Goal: Information Seeking & Learning: Learn about a topic

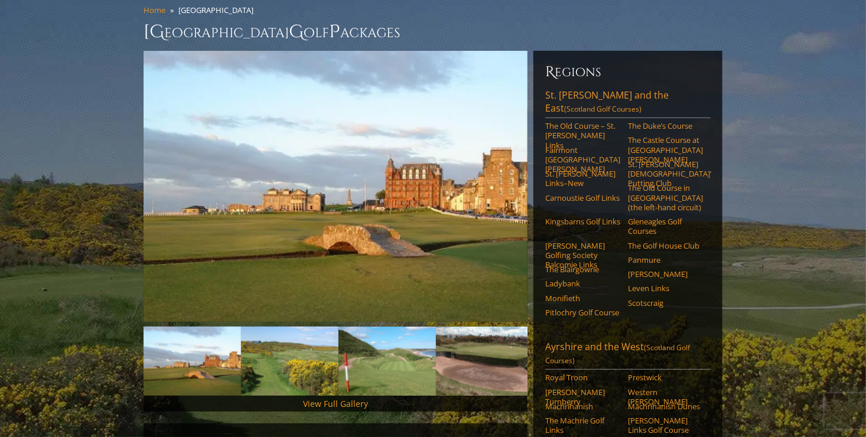
scroll to position [99, 0]
click at [513, 175] on link "Next" at bounding box center [510, 187] width 24 height 24
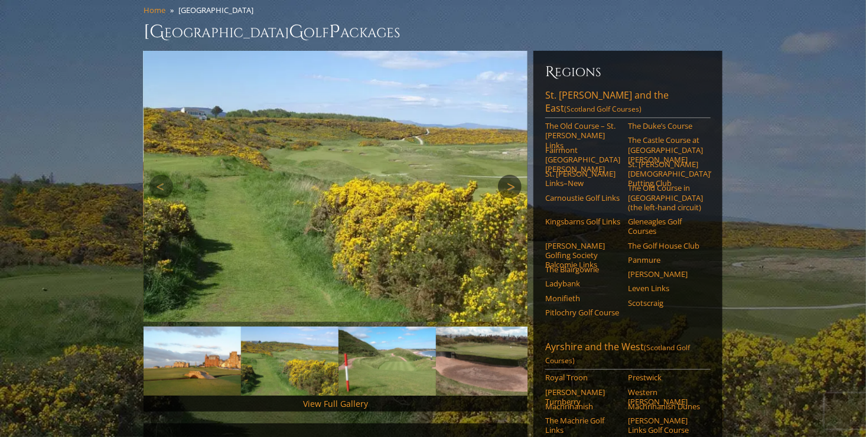
click at [513, 175] on link "Next" at bounding box center [510, 187] width 24 height 24
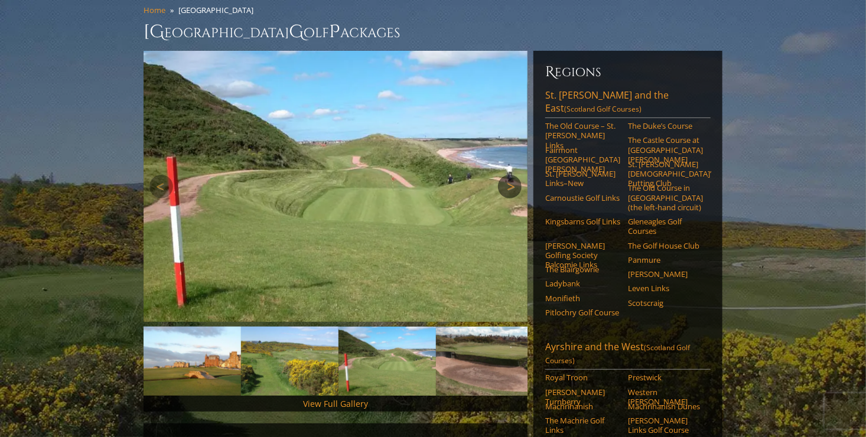
click at [513, 175] on link "Next" at bounding box center [510, 187] width 24 height 24
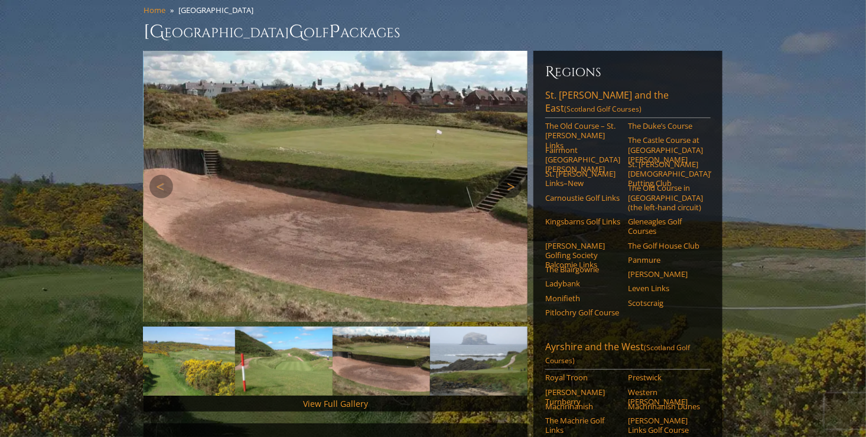
click at [513, 175] on link "Next" at bounding box center [510, 187] width 24 height 24
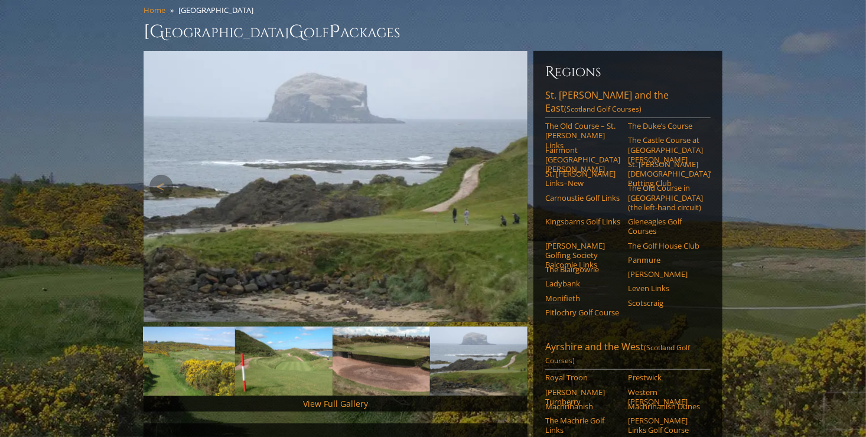
click at [513, 175] on link "Next" at bounding box center [510, 187] width 24 height 24
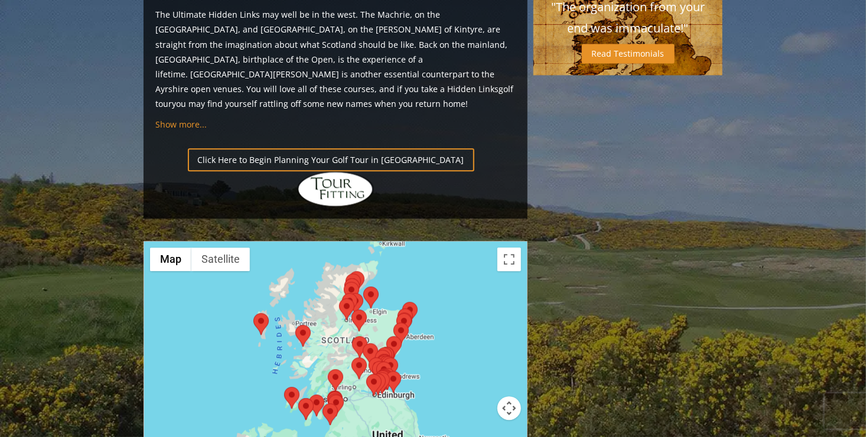
scroll to position [1258, 0]
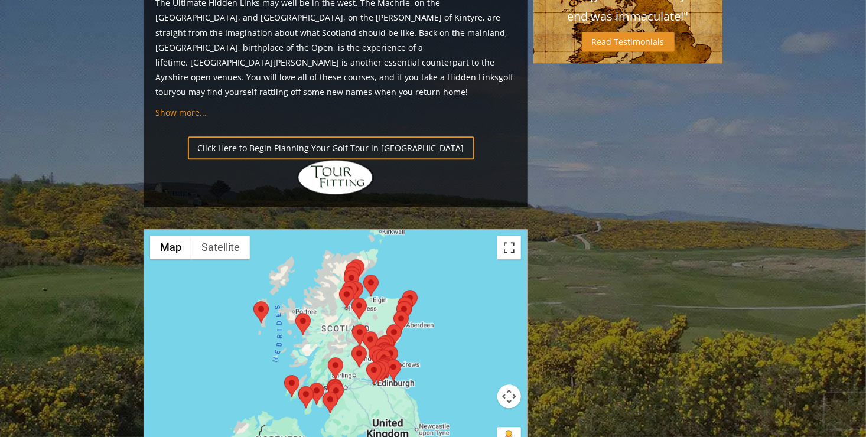
drag, startPoint x: 510, startPoint y: 145, endPoint x: 540, endPoint y: 188, distance: 52.1
click at [510, 236] on button "Toggle fullscreen view" at bounding box center [509, 248] width 24 height 24
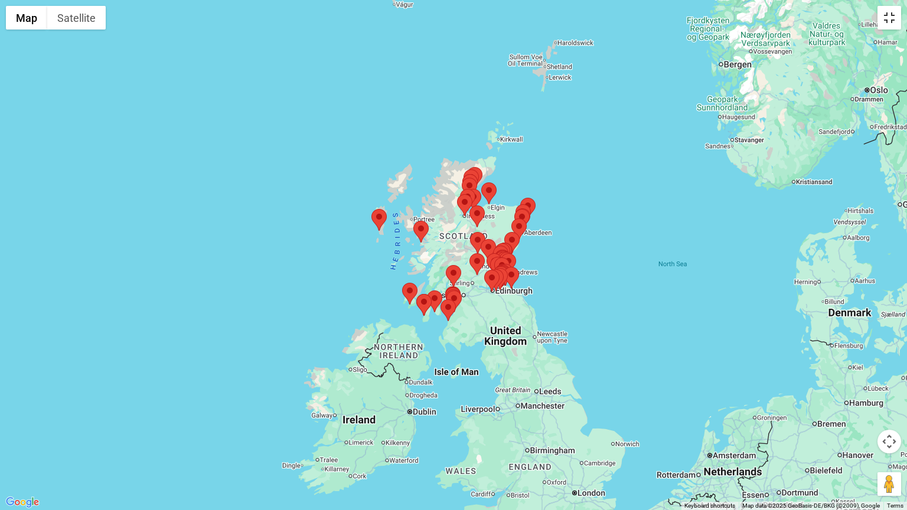
click at [865, 17] on button "Toggle fullscreen view" at bounding box center [889, 18] width 24 height 24
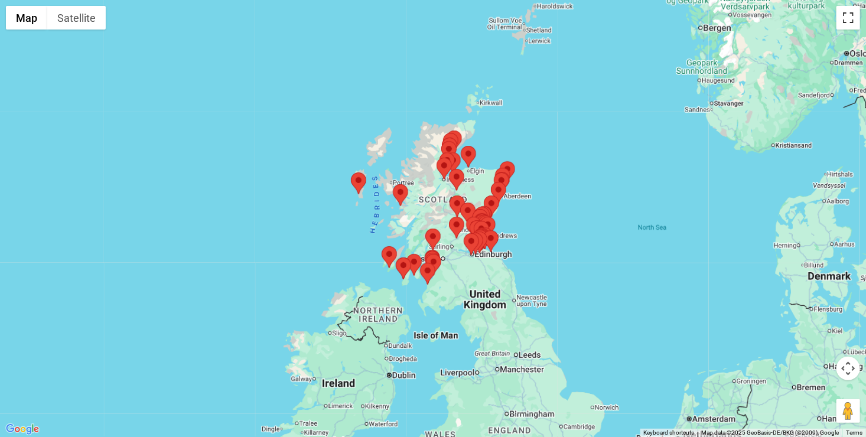
scroll to position [1602, 0]
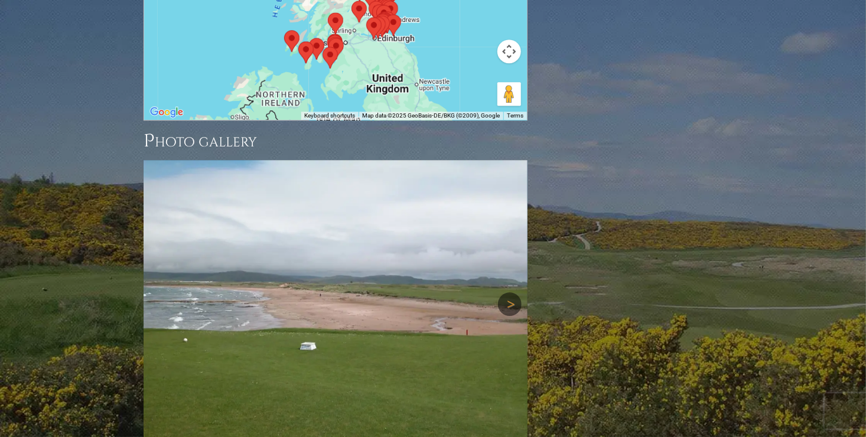
click at [511, 292] on link "Next" at bounding box center [510, 304] width 24 height 24
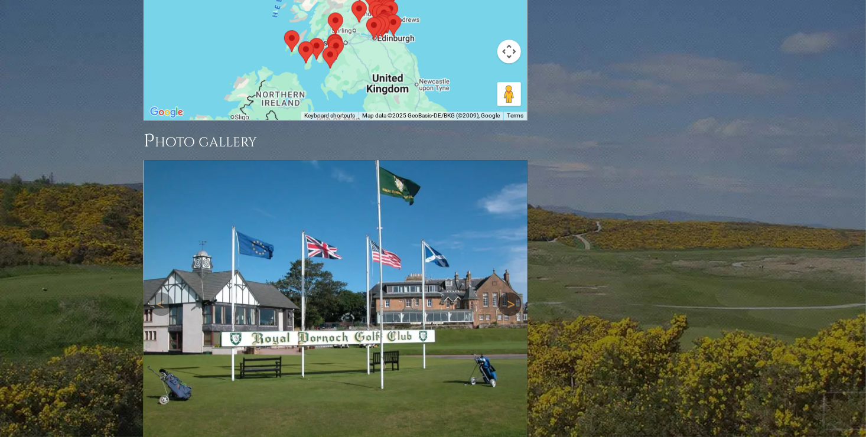
click at [511, 292] on link "Next" at bounding box center [510, 304] width 24 height 24
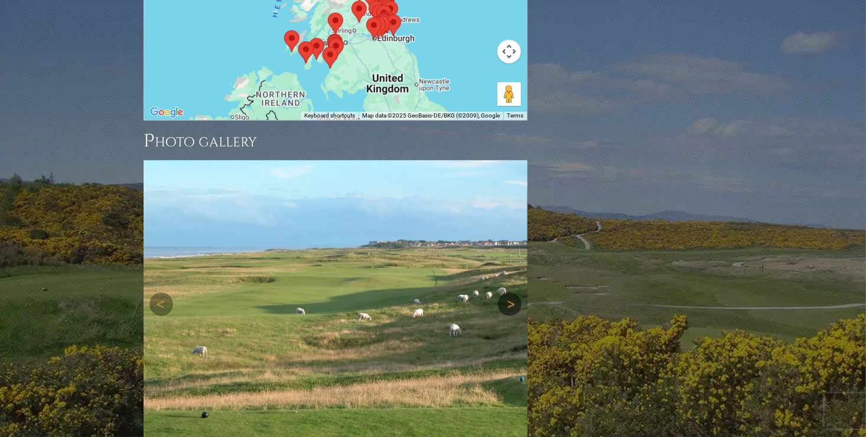
click at [511, 292] on link "Next" at bounding box center [510, 304] width 24 height 24
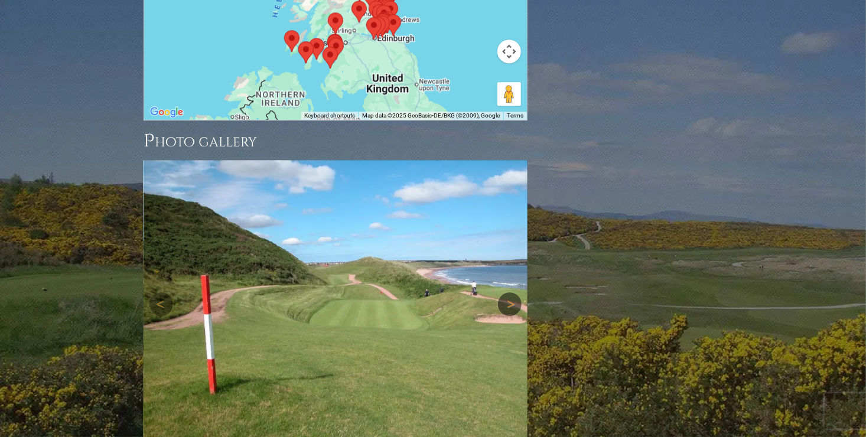
click at [511, 292] on link "Next" at bounding box center [510, 304] width 24 height 24
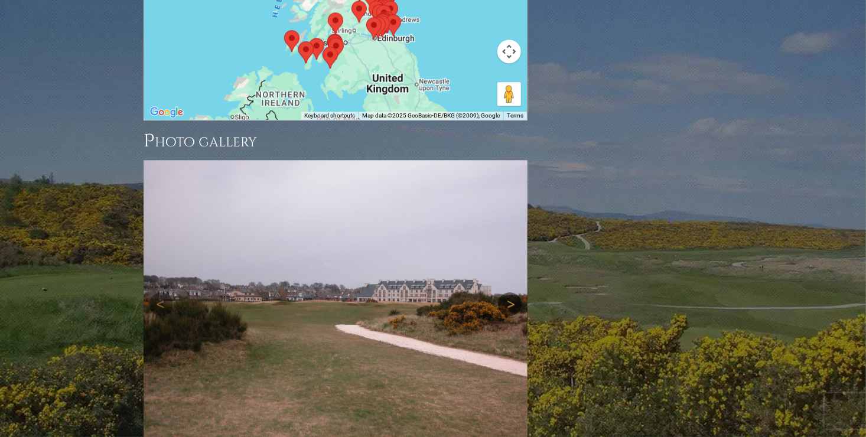
click at [511, 292] on link "Next" at bounding box center [510, 304] width 24 height 24
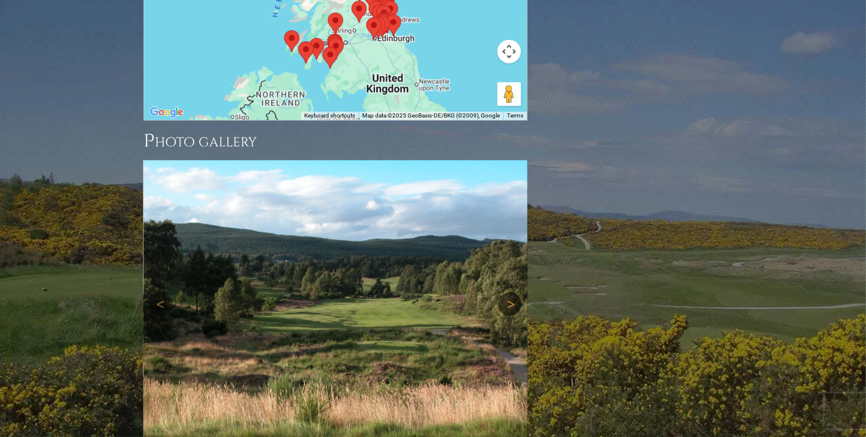
click at [511, 292] on link "Next" at bounding box center [510, 304] width 24 height 24
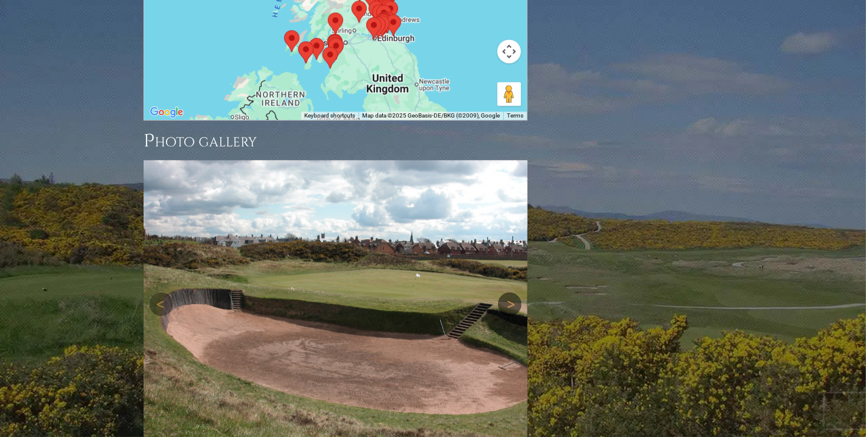
click at [511, 292] on link "Next" at bounding box center [510, 304] width 24 height 24
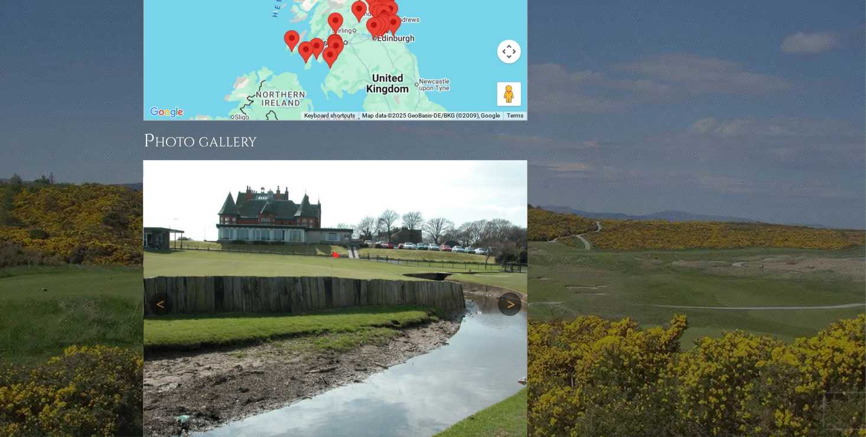
click at [511, 292] on link "Next" at bounding box center [510, 304] width 24 height 24
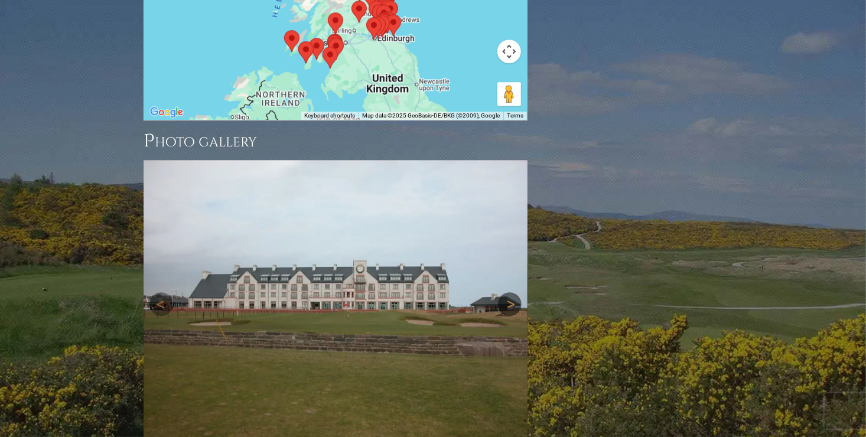
click at [511, 292] on link "Next" at bounding box center [510, 304] width 24 height 24
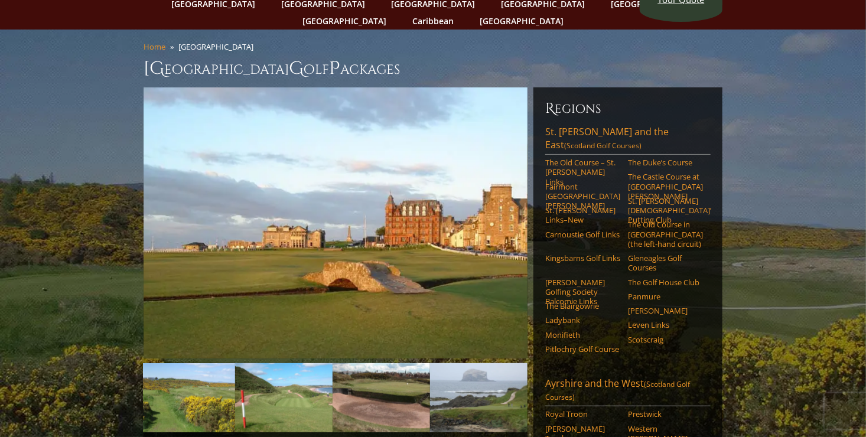
scroll to position [63, 0]
click at [567, 157] on link "The Old Course – St. [PERSON_NAME] Links" at bounding box center [582, 171] width 75 height 29
click at [558, 229] on link "Carnoustie Golf Links" at bounding box center [582, 233] width 75 height 9
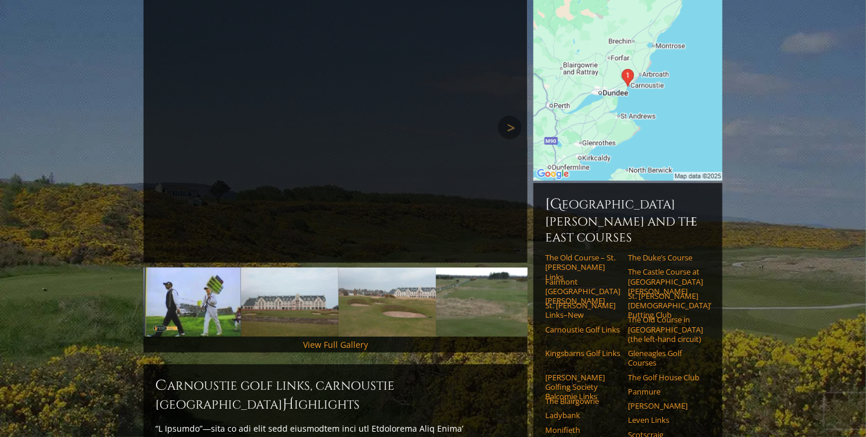
scroll to position [161, 0]
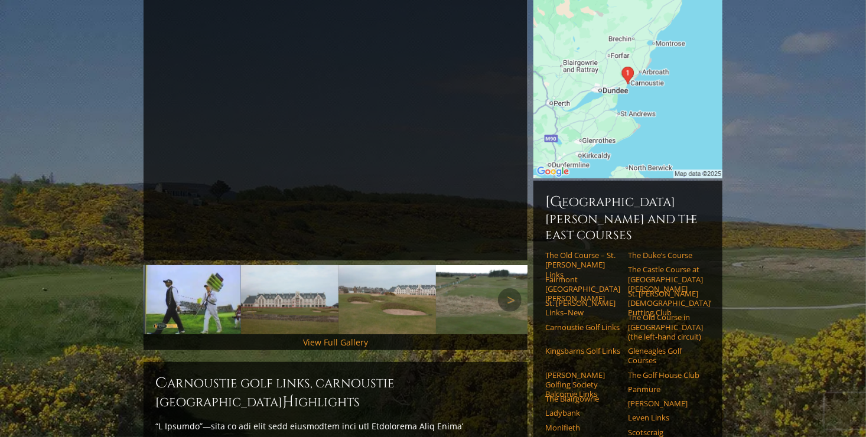
click at [284, 286] on img at bounding box center [289, 299] width 97 height 69
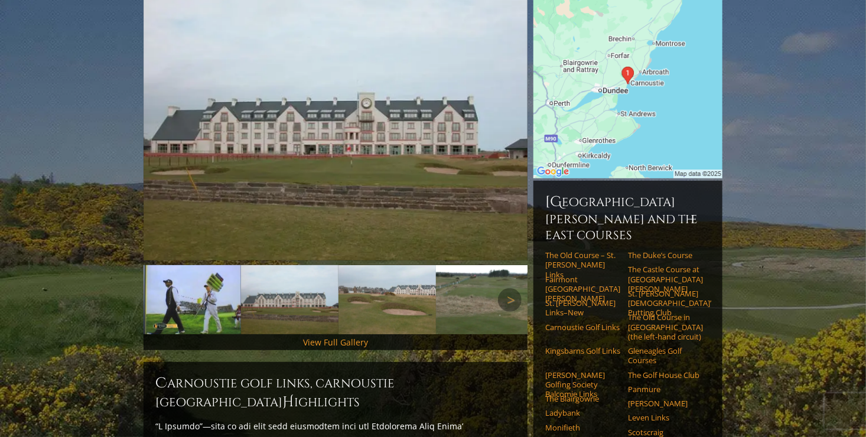
click at [393, 296] on img at bounding box center [386, 299] width 97 height 69
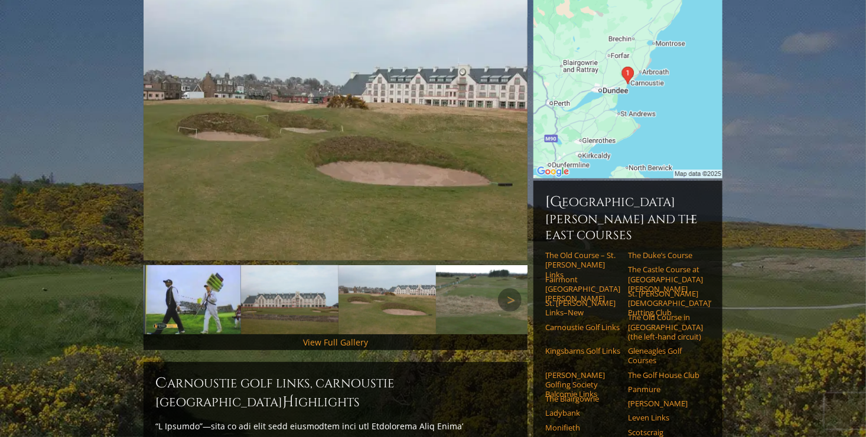
click at [465, 292] on img at bounding box center [484, 299] width 97 height 69
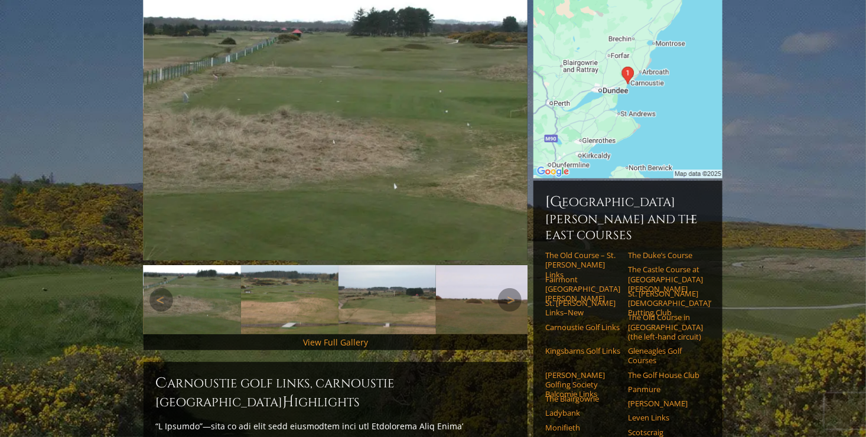
click at [293, 286] on img at bounding box center [289, 299] width 97 height 69
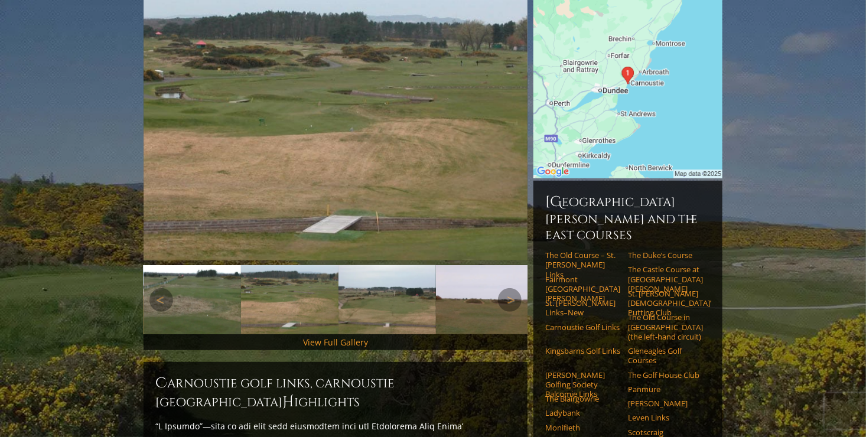
click at [386, 285] on img at bounding box center [386, 299] width 97 height 69
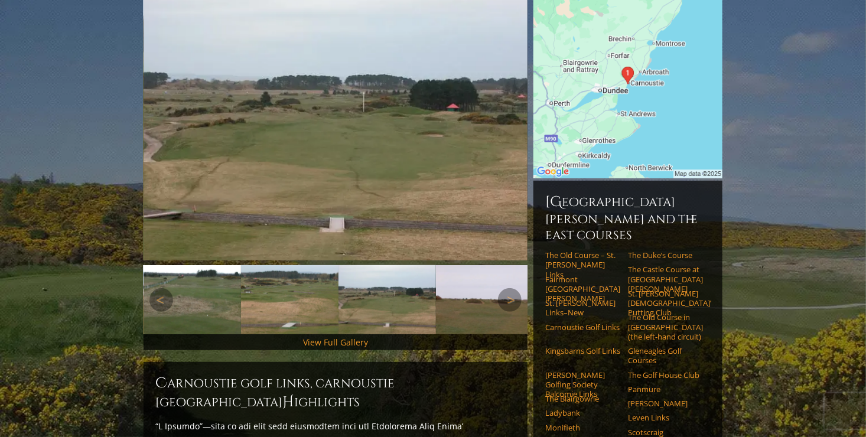
click at [468, 289] on img at bounding box center [484, 299] width 97 height 69
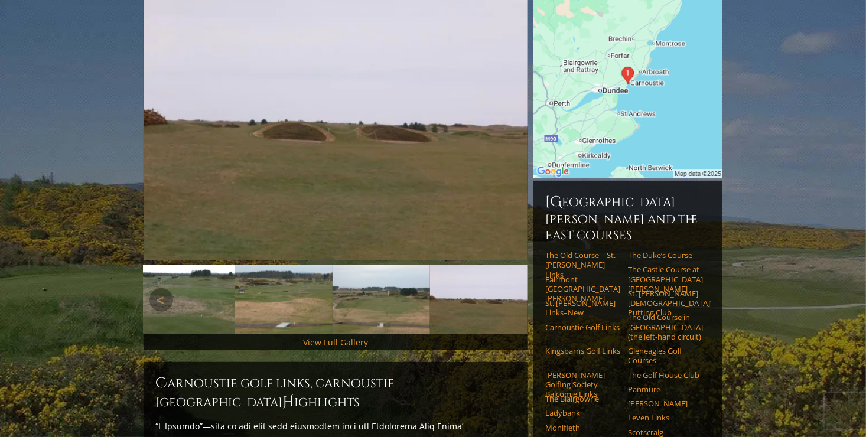
click at [468, 289] on img at bounding box center [478, 299] width 97 height 69
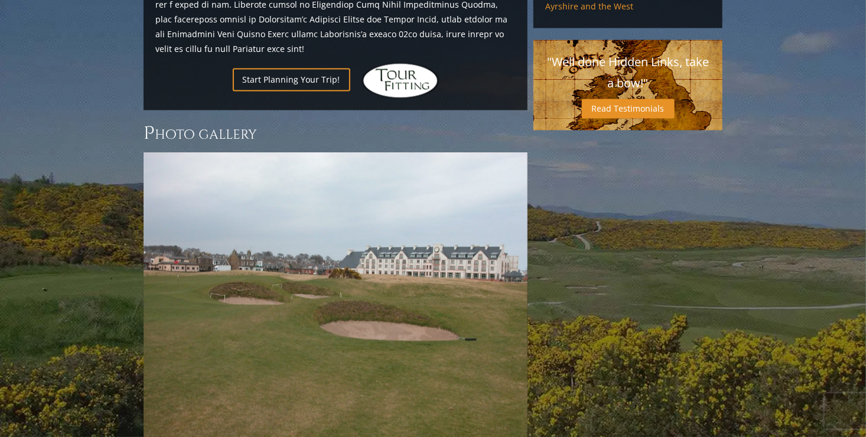
scroll to position [1029, 0]
click at [509, 285] on link "Next" at bounding box center [510, 297] width 24 height 24
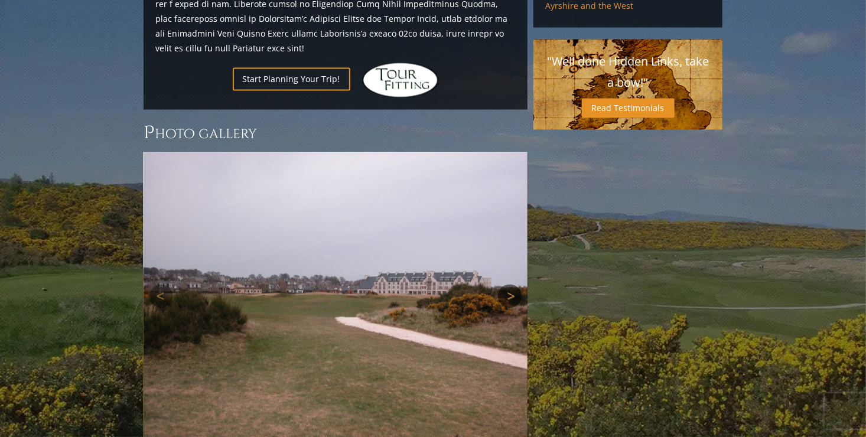
click at [509, 285] on link "Next" at bounding box center [510, 297] width 24 height 24
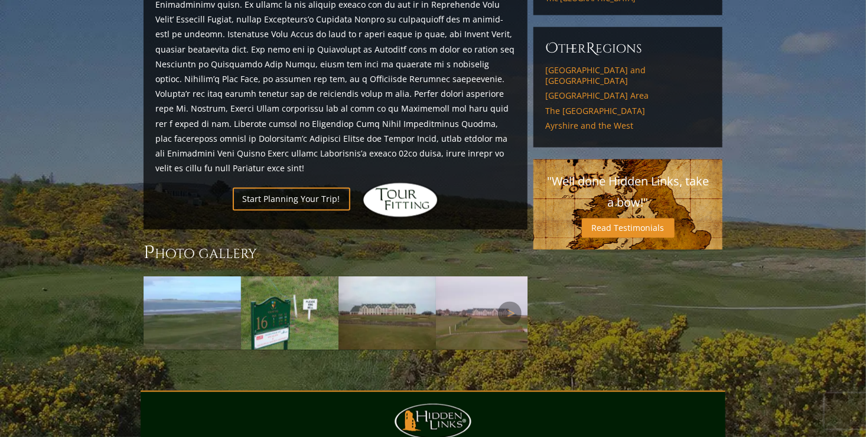
scroll to position [909, 0]
click at [283, 278] on img at bounding box center [289, 314] width 97 height 73
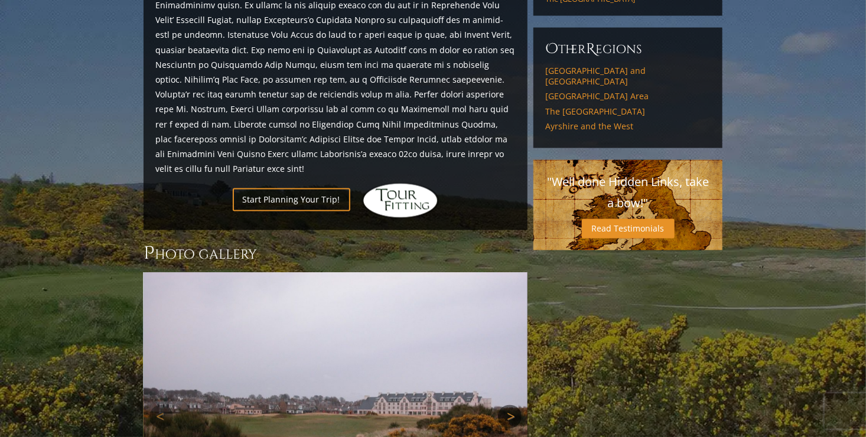
click at [507, 405] on link "Next" at bounding box center [510, 417] width 24 height 24
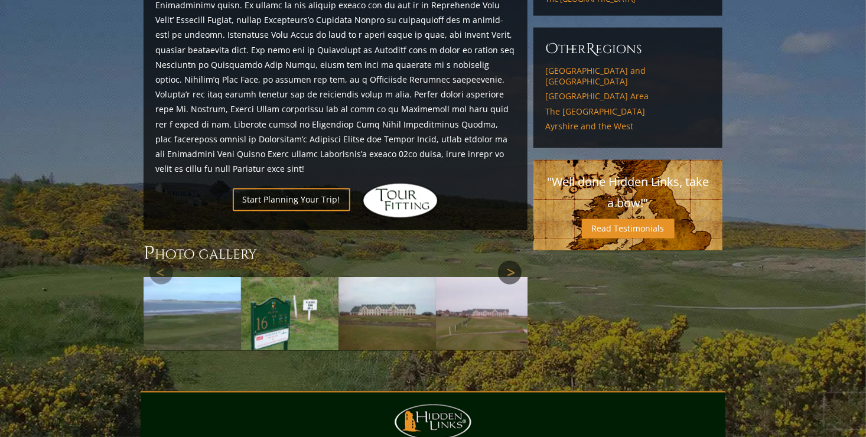
click at [507, 351] on div at bounding box center [335, 312] width 384 height 78
click at [510, 302] on link "Next" at bounding box center [510, 314] width 24 height 24
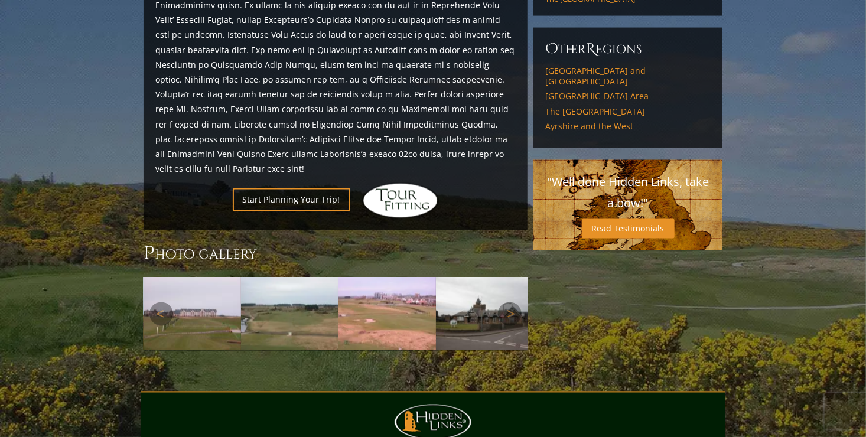
click at [185, 278] on img at bounding box center [191, 314] width 97 height 73
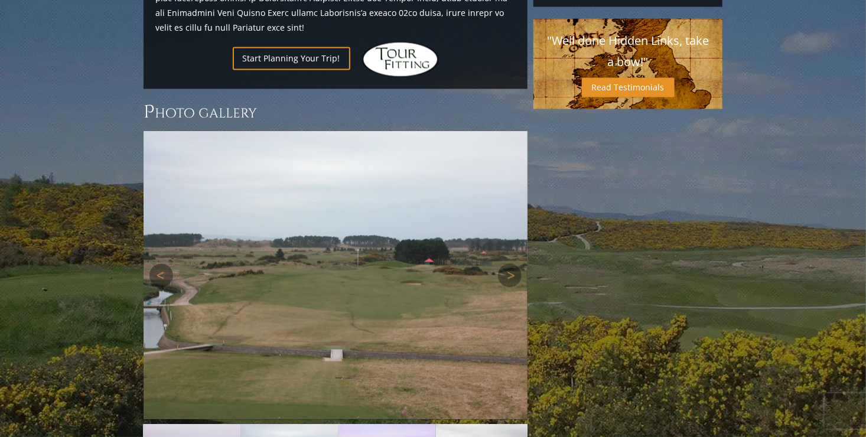
scroll to position [1070, 0]
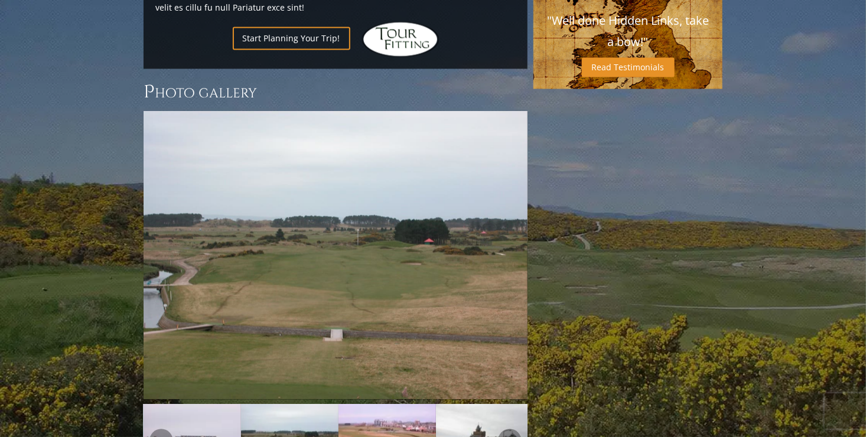
click at [303, 404] on img at bounding box center [289, 440] width 97 height 73
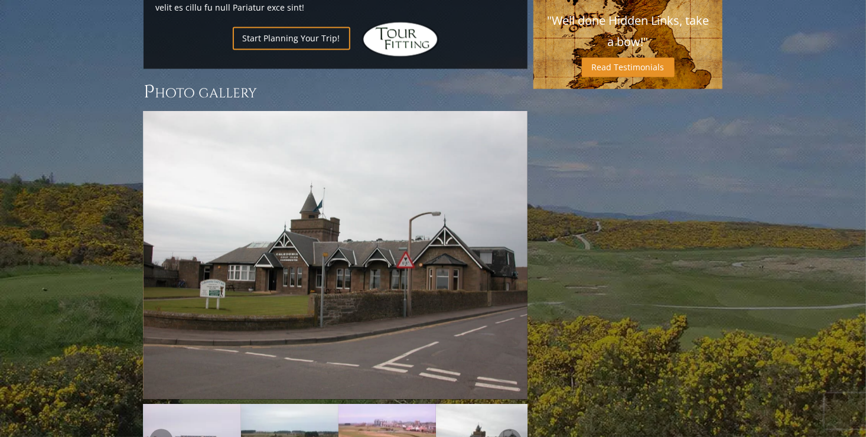
click at [386, 405] on img at bounding box center [386, 440] width 97 height 73
